Goal: Task Accomplishment & Management: Manage account settings

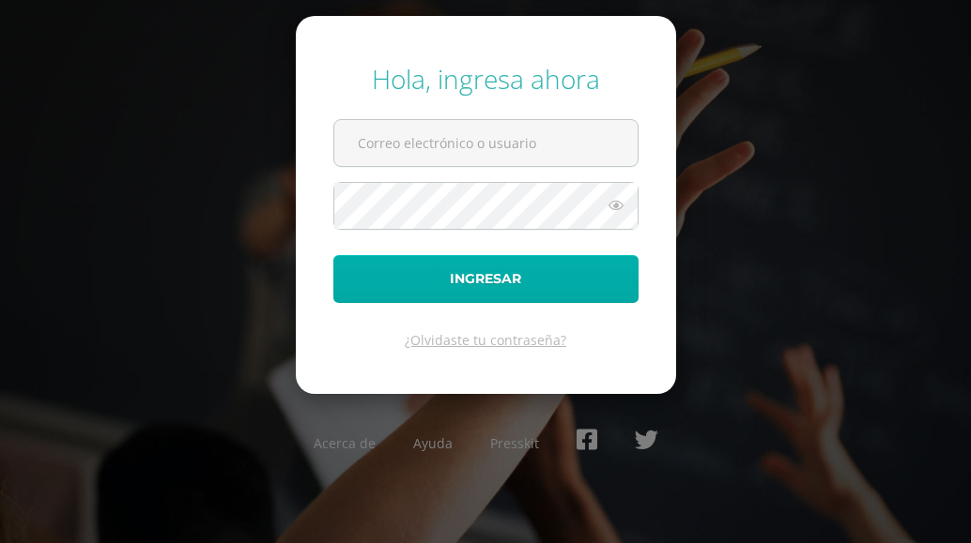
type input "orlandosaloj@maiagt.org"
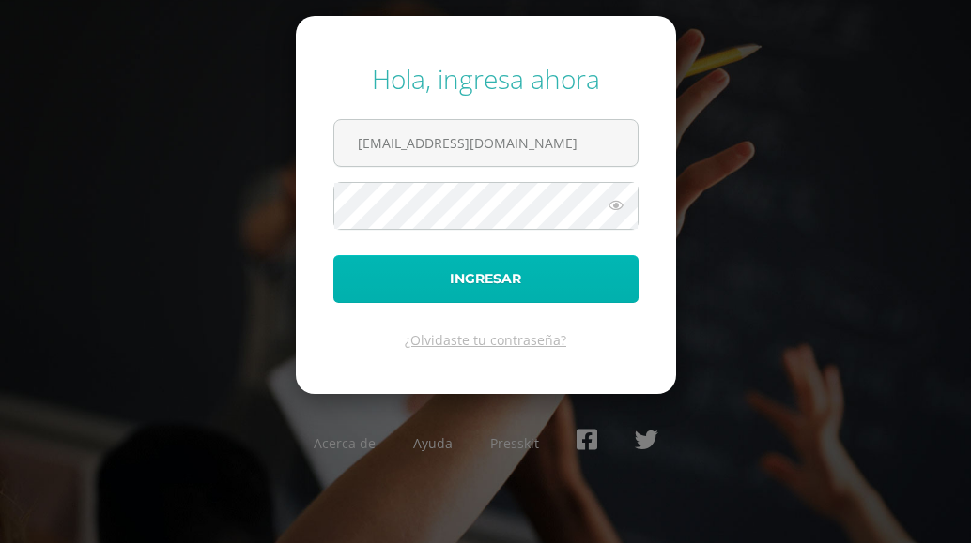
click at [454, 287] on button "Ingresar" at bounding box center [485, 279] width 305 height 48
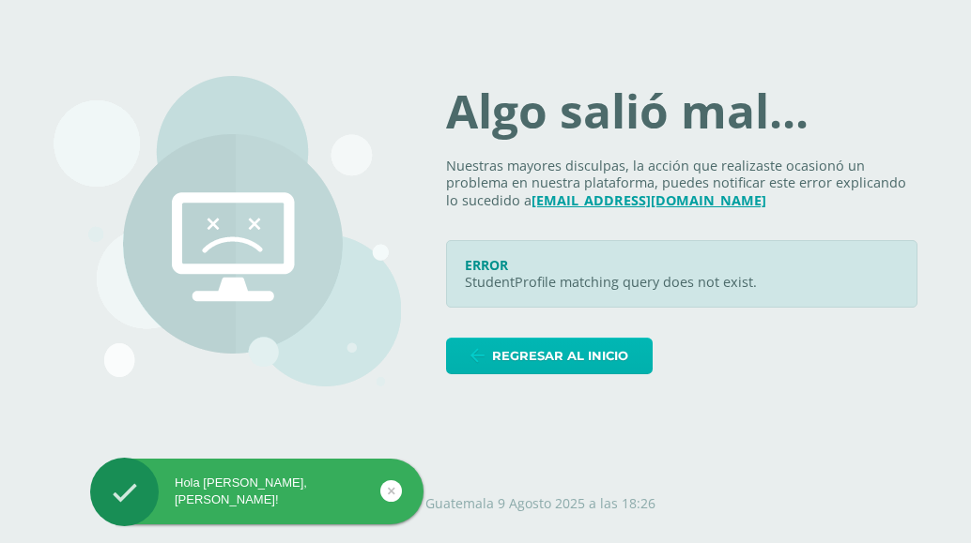
click at [540, 347] on span "Regresar al inicio" at bounding box center [560, 356] width 136 height 35
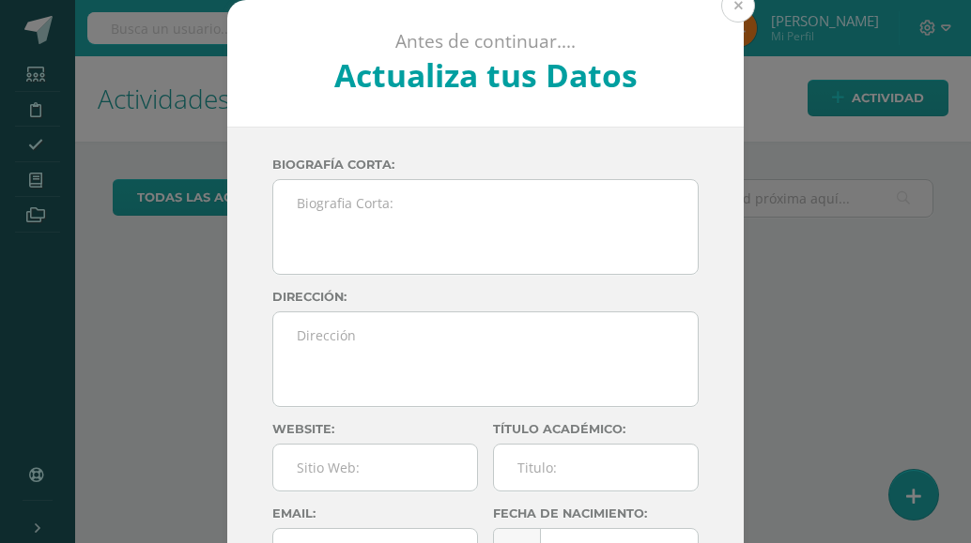
click at [728, 3] on button at bounding box center [738, 6] width 34 height 34
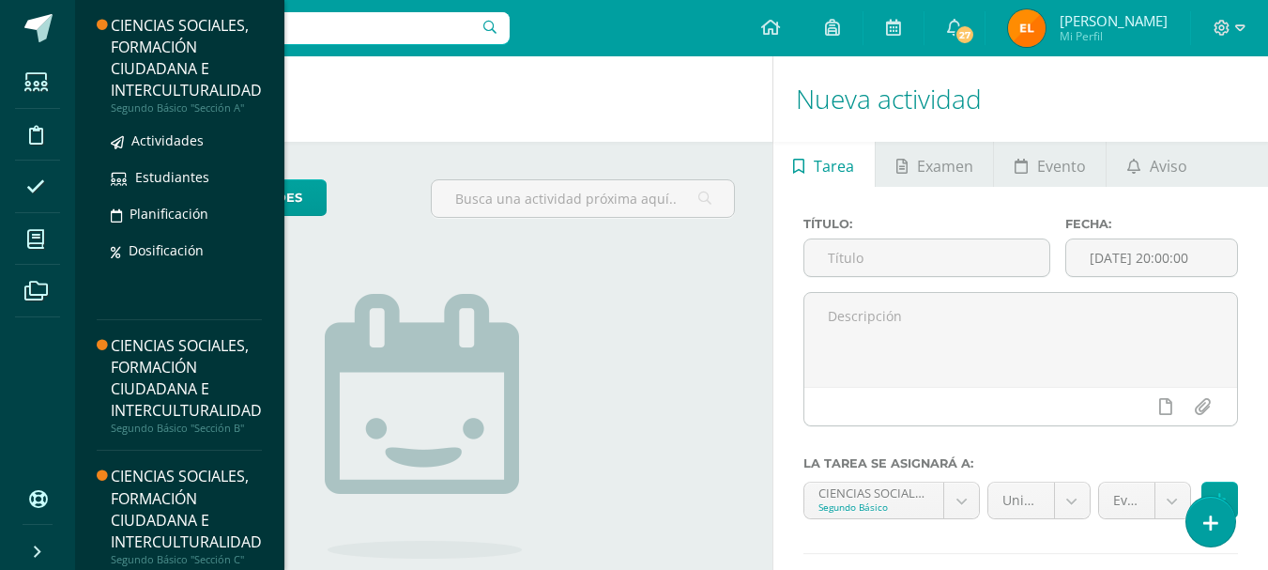
click at [160, 51] on div "CIENCIAS SOCIALES, FORMACIÓN CIUDADANA E INTERCULTURALIDAD" at bounding box center [186, 58] width 151 height 86
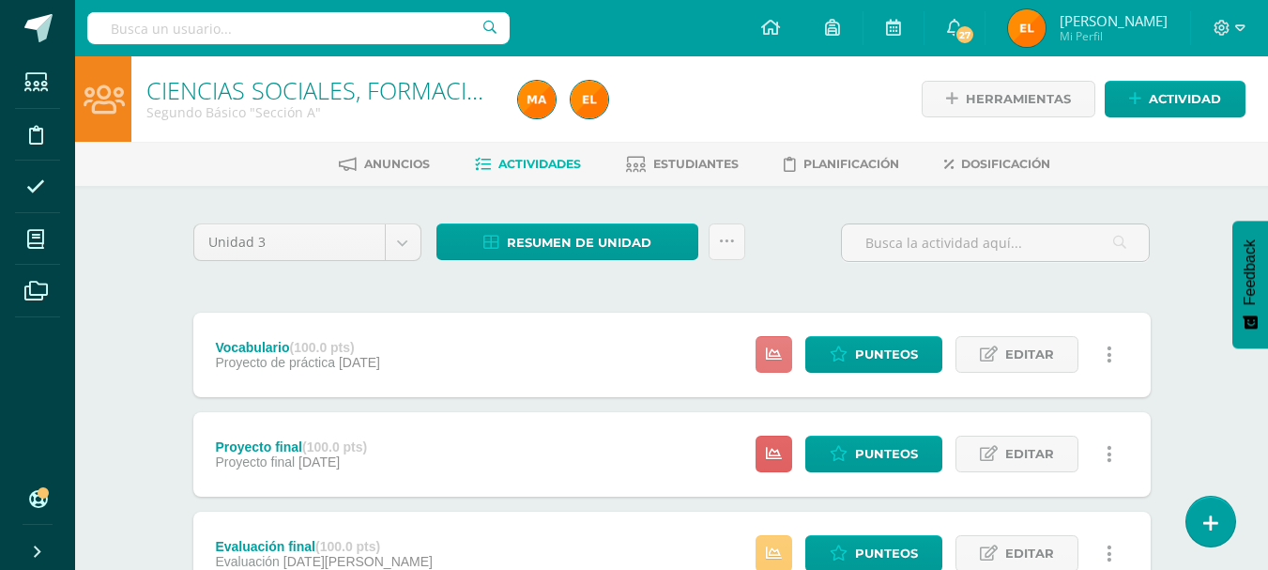
click at [780, 360] on icon at bounding box center [774, 354] width 16 height 16
click at [767, 450] on link at bounding box center [774, 454] width 37 height 37
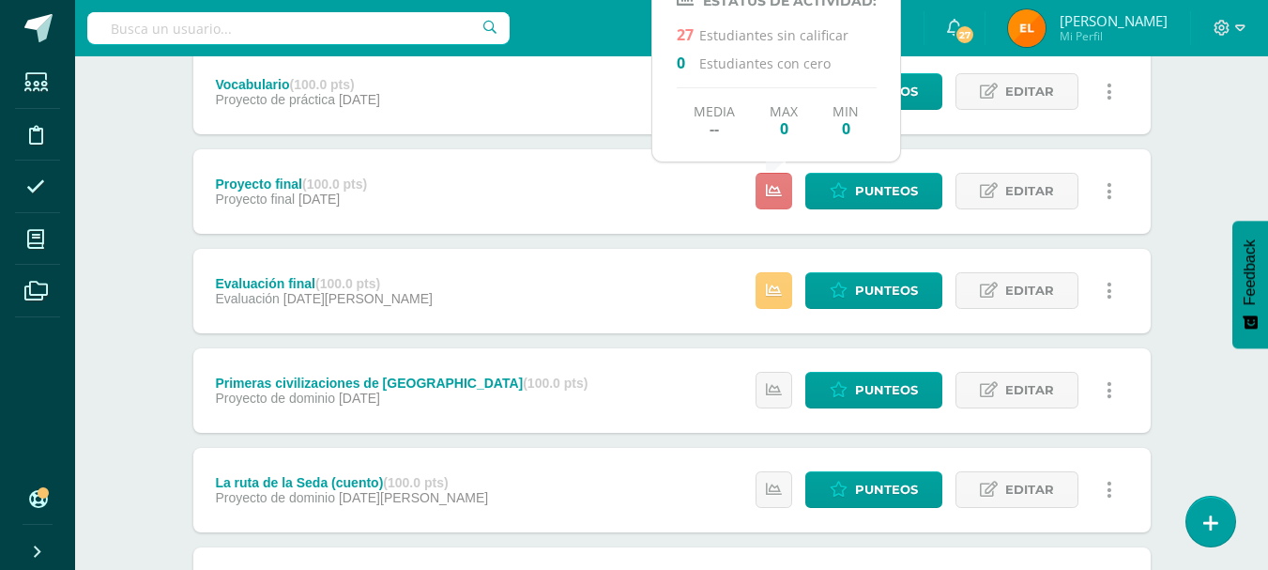
scroll to position [265, 0]
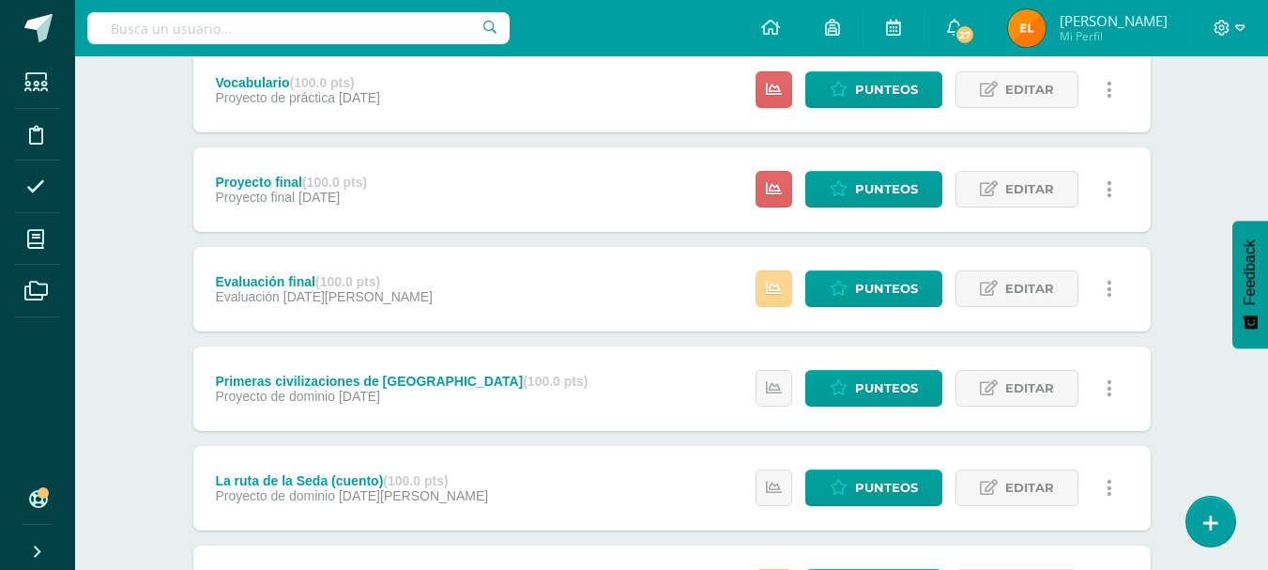
click at [780, 294] on icon at bounding box center [774, 289] width 16 height 16
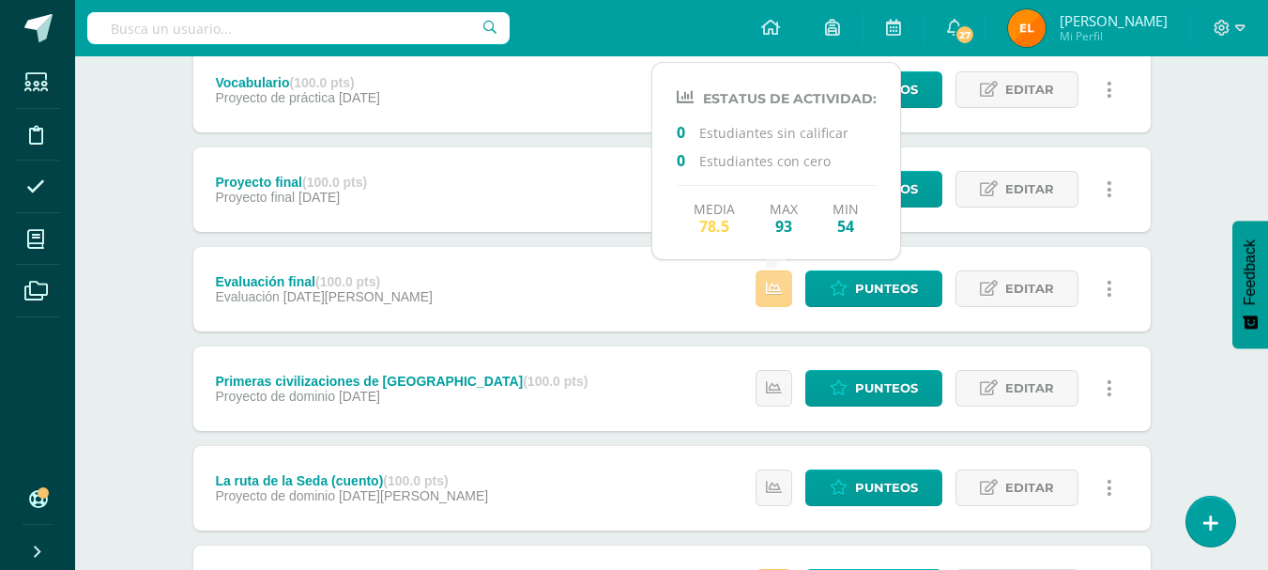
click at [780, 294] on icon at bounding box center [774, 289] width 16 height 16
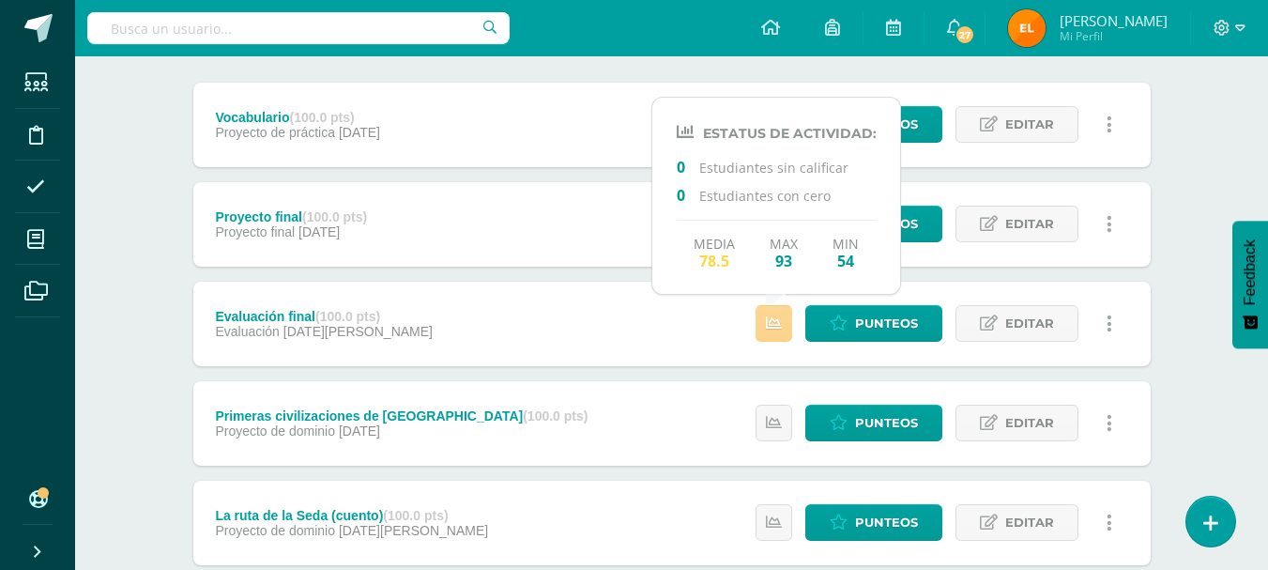
scroll to position [222, 0]
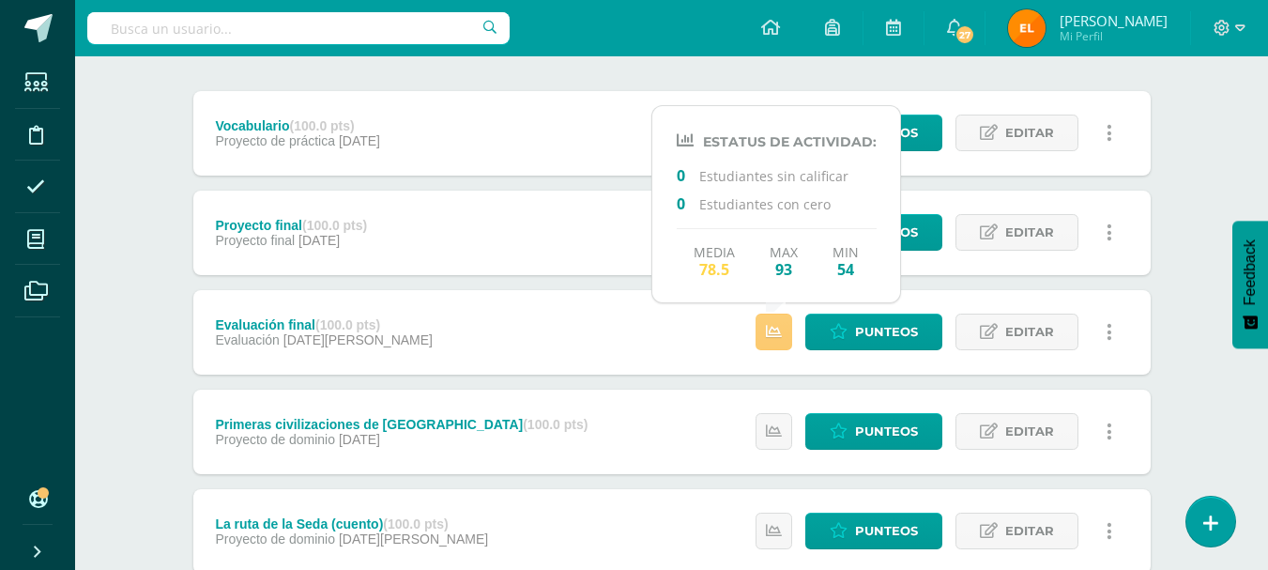
click at [536, 329] on div "Evaluación final (100.0 pts) Evaluación 30 de Julio Punteos Editar Historial de…" at bounding box center [671, 332] width 957 height 84
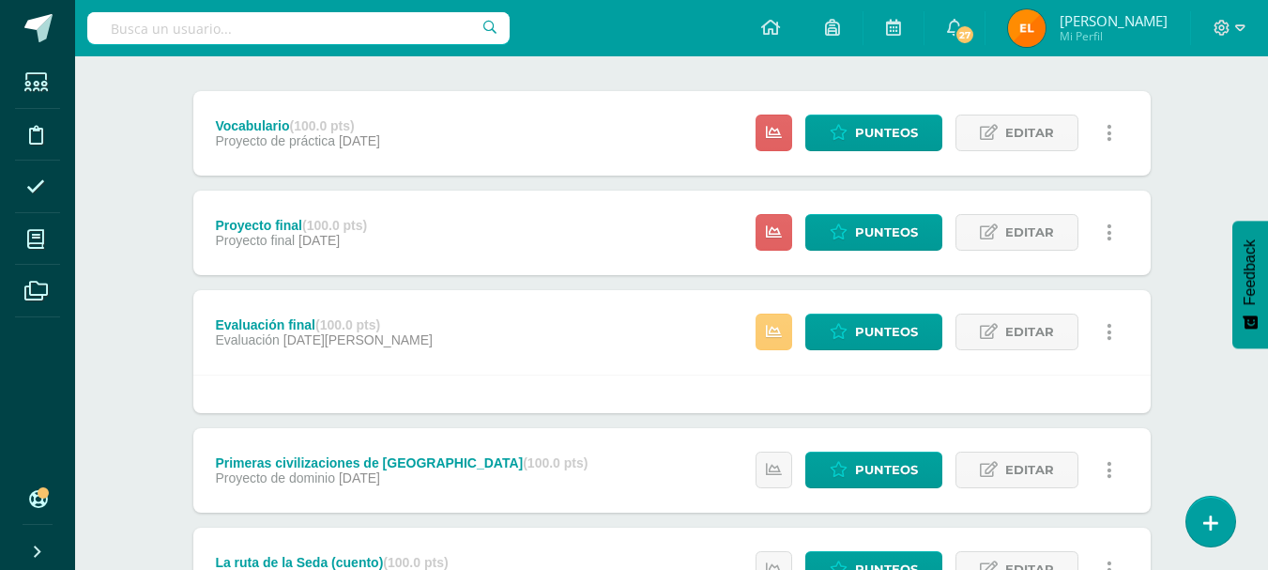
scroll to position [0, 0]
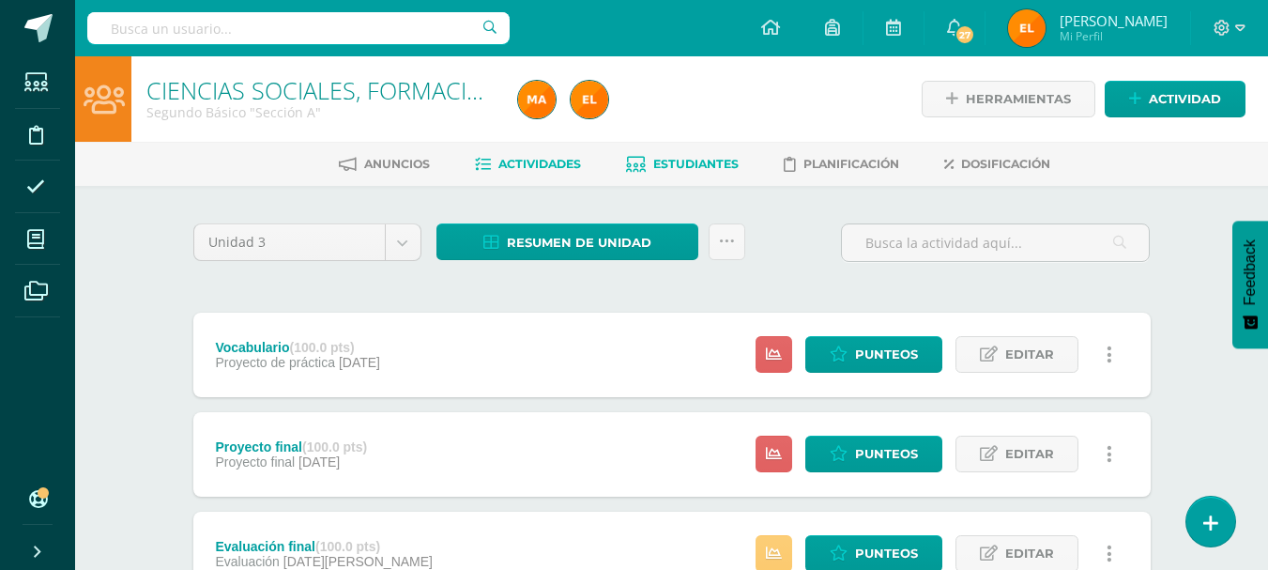
click at [678, 159] on span "Estudiantes" at bounding box center [695, 164] width 85 height 14
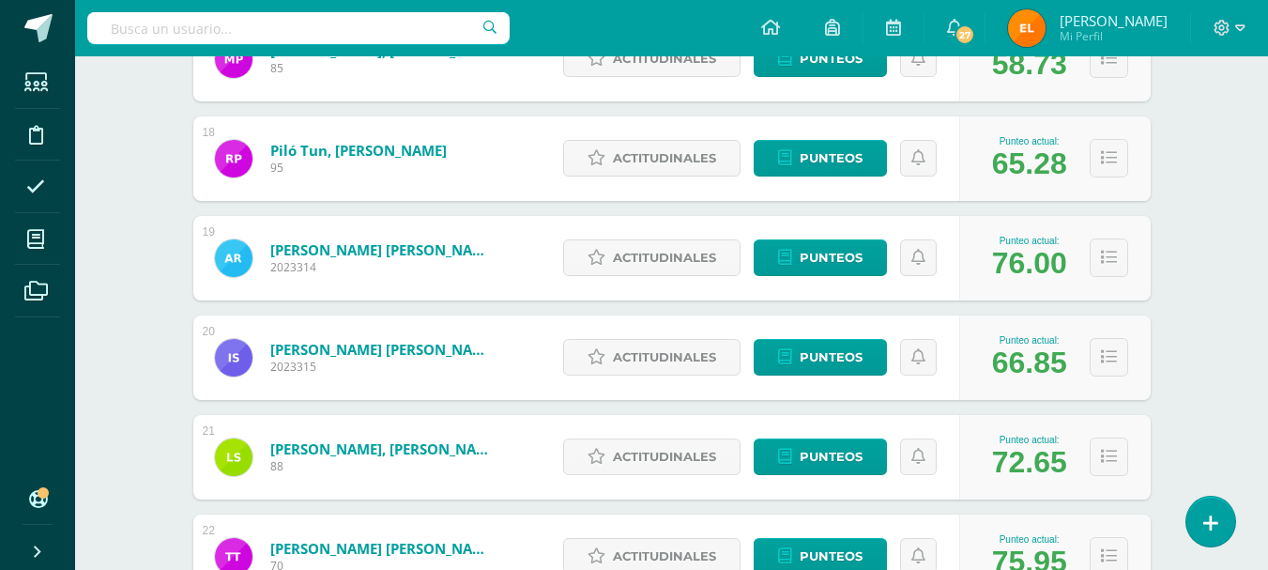
scroll to position [1982, 0]
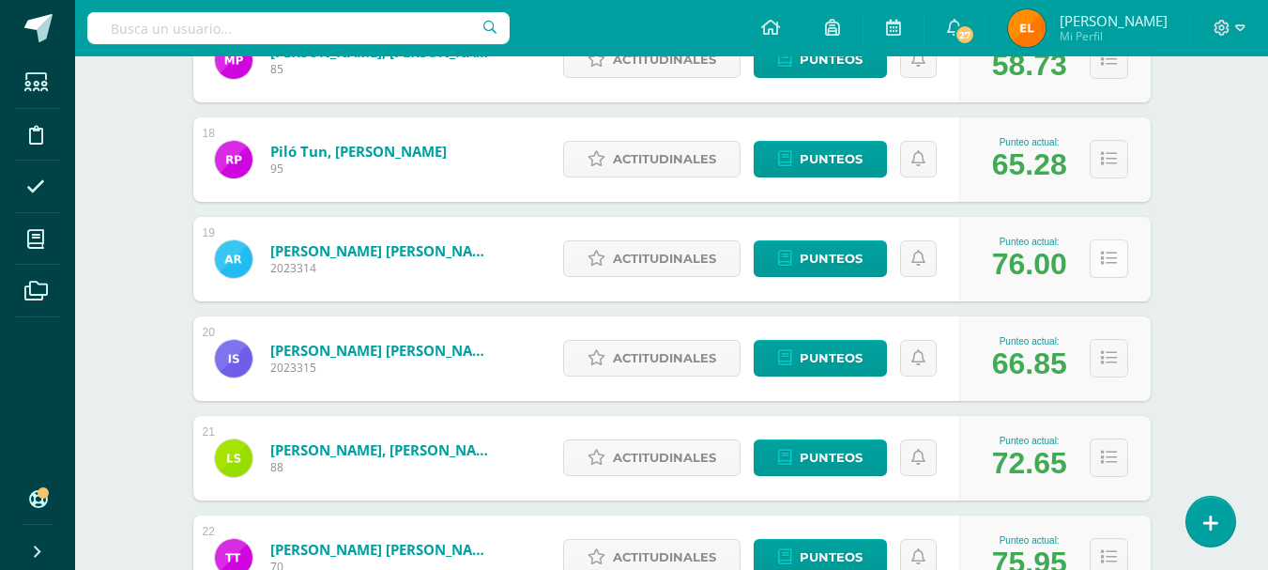
click at [1101, 254] on icon at bounding box center [1109, 259] width 16 height 16
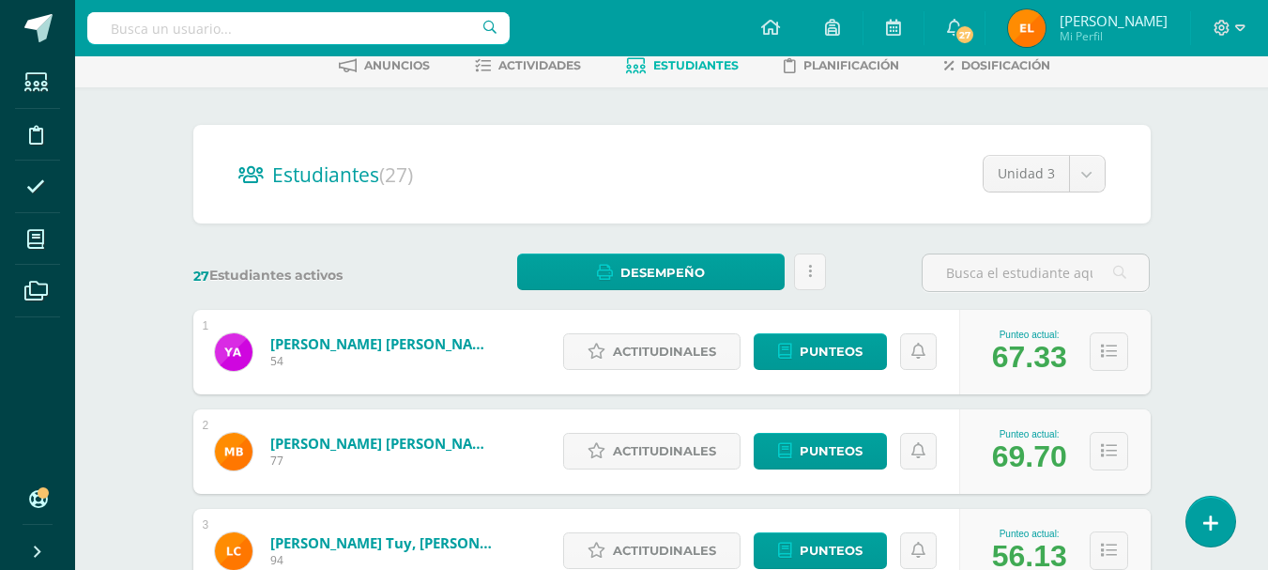
scroll to position [0, 0]
